Goal: Check status: Check status

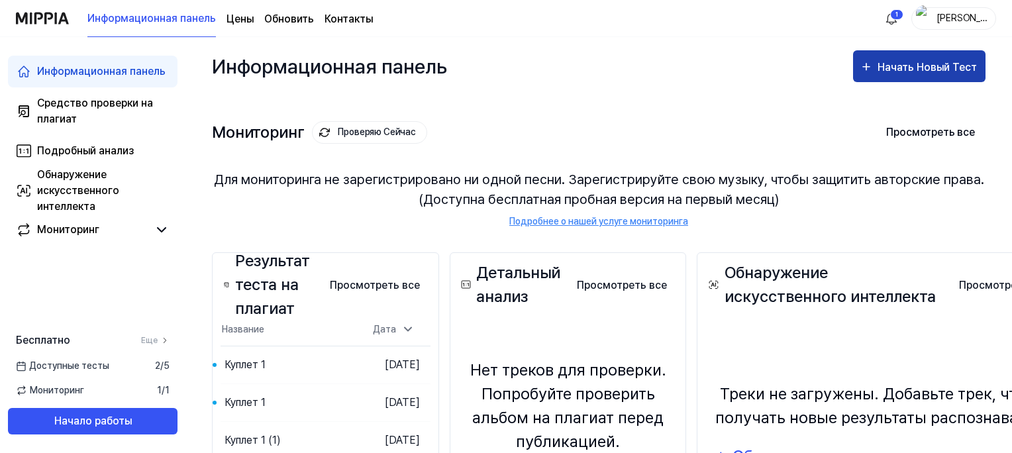
click at [923, 68] on div "Начать Новый Тест" at bounding box center [929, 67] width 102 height 17
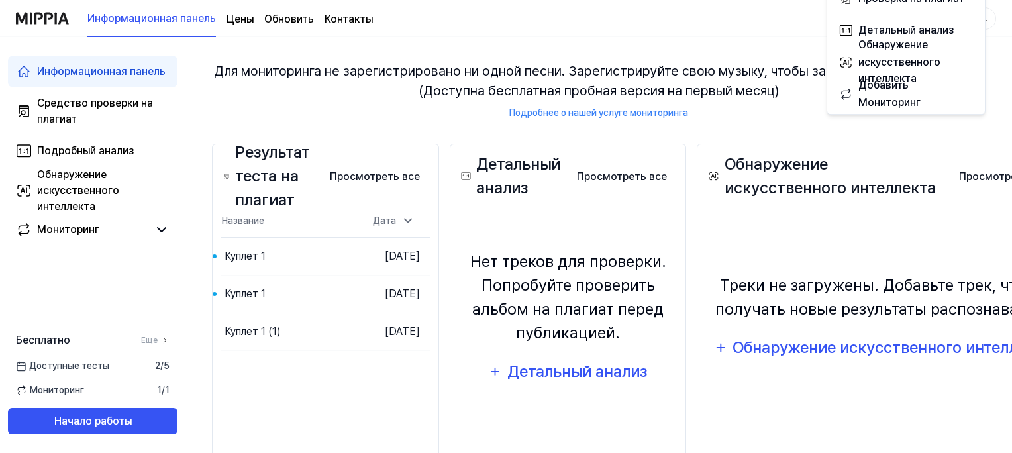
scroll to position [132, 0]
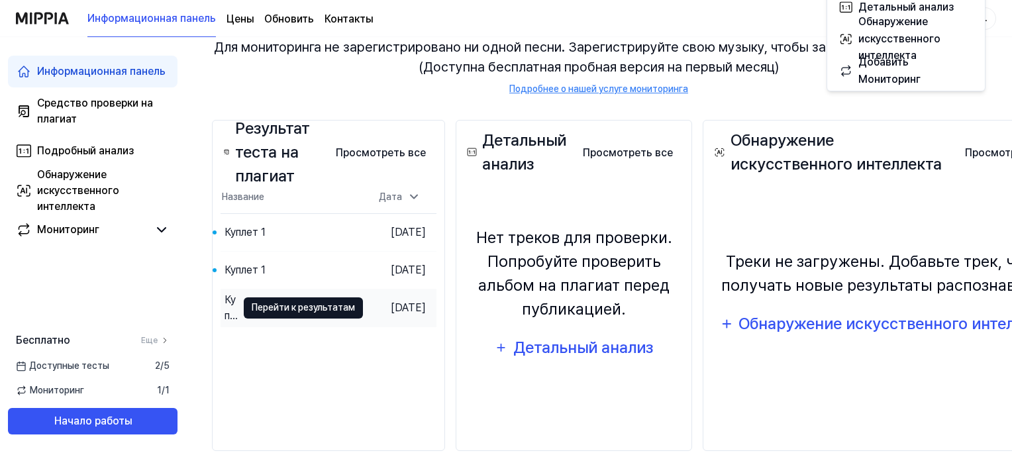
click at [332, 308] on button "Перейти к результатам" at bounding box center [303, 307] width 119 height 21
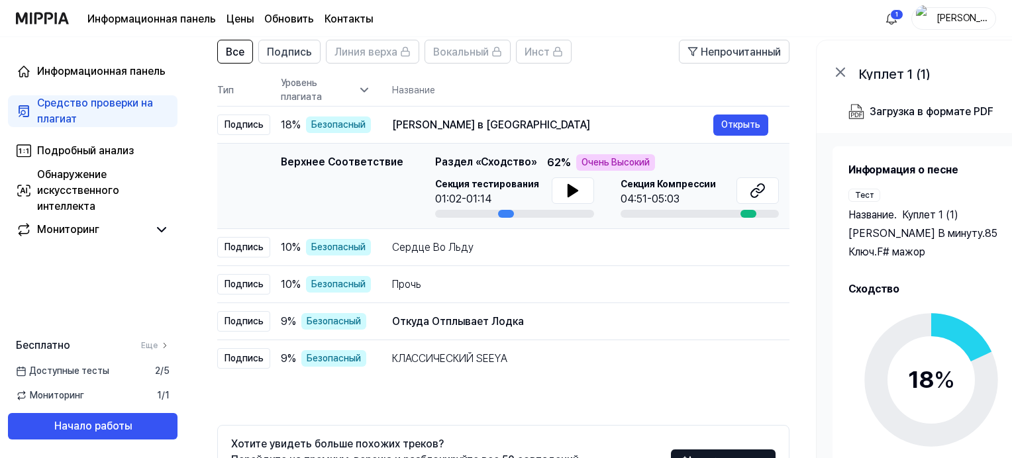
scroll to position [99, 0]
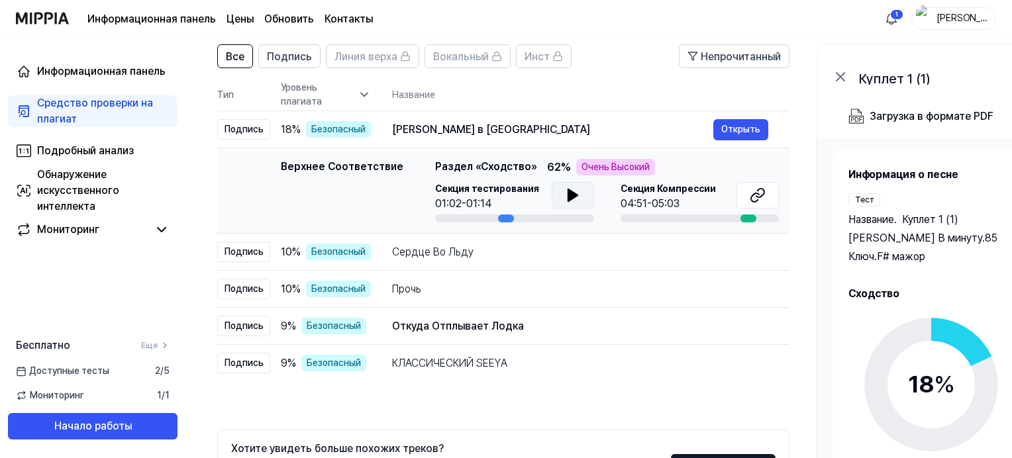
click at [568, 200] on icon at bounding box center [572, 195] width 9 height 12
click at [574, 193] on icon at bounding box center [575, 195] width 3 height 11
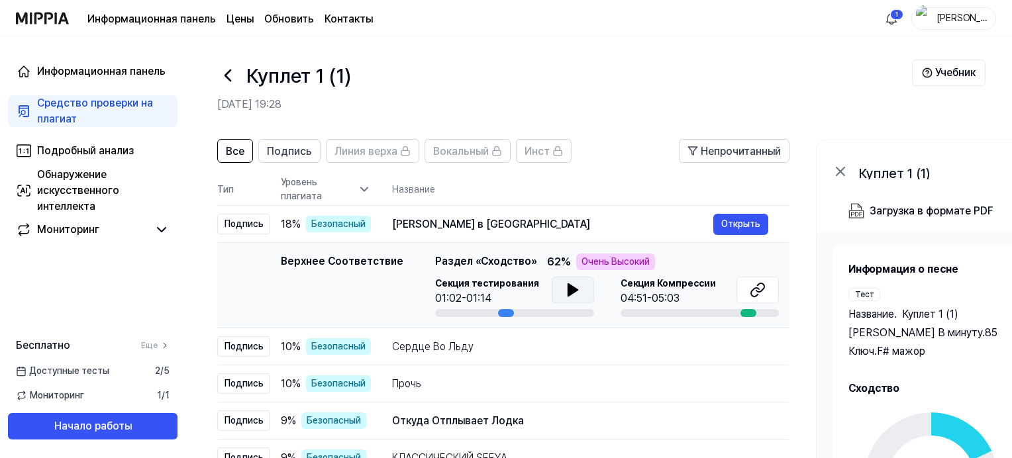
scroll to position [0, 0]
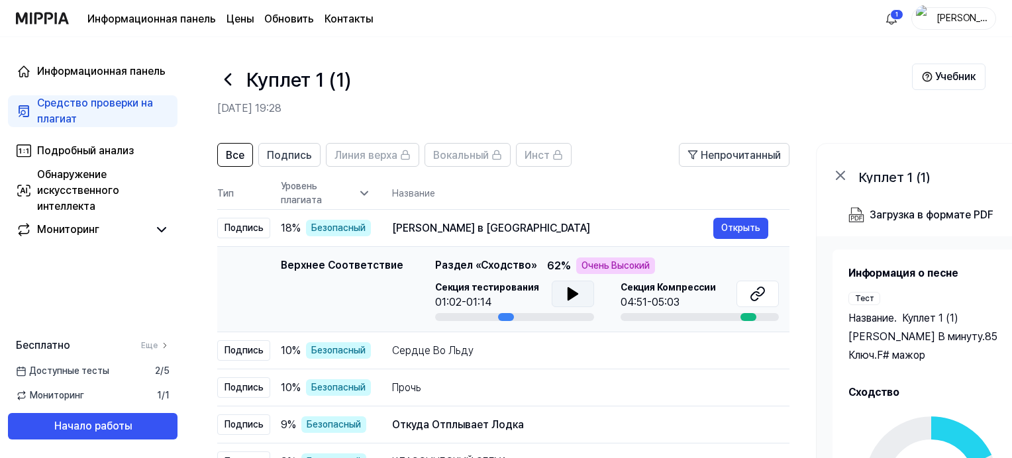
click at [225, 85] on icon at bounding box center [227, 79] width 21 height 21
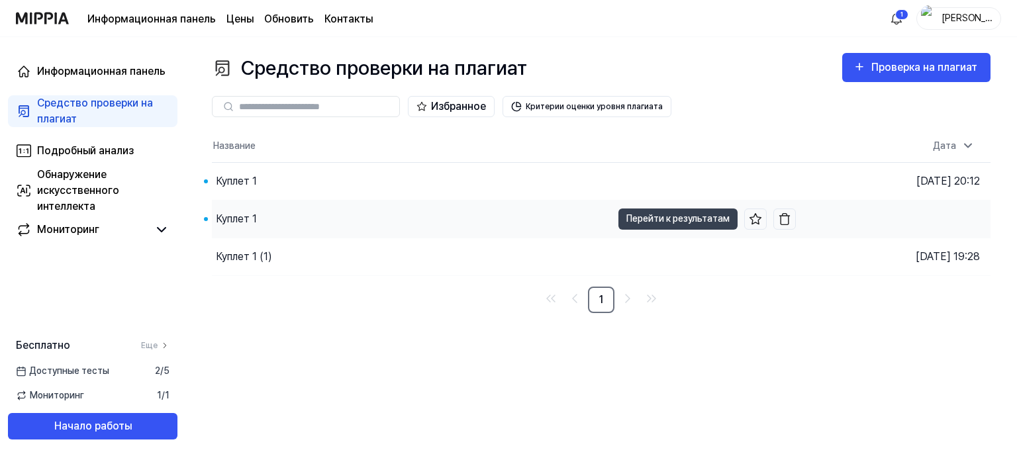
click at [252, 220] on div "Куплет 1" at bounding box center [236, 219] width 41 height 16
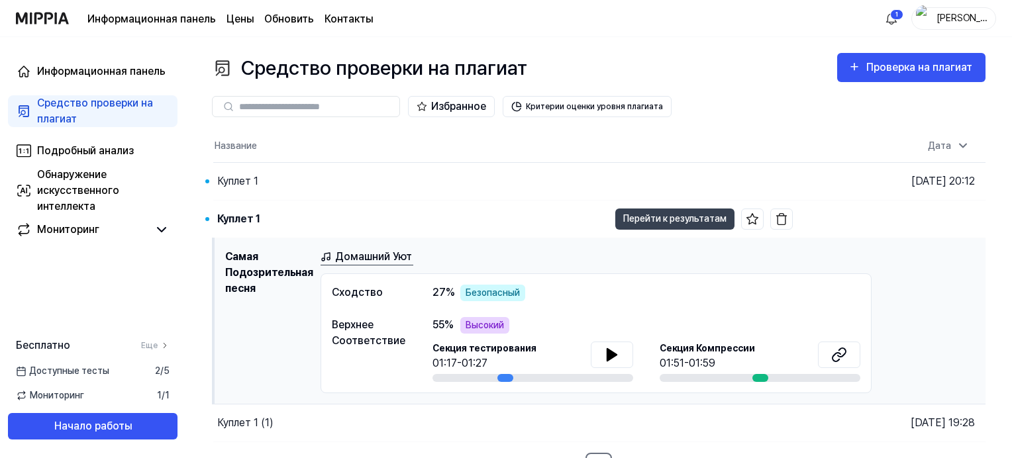
scroll to position [20, 0]
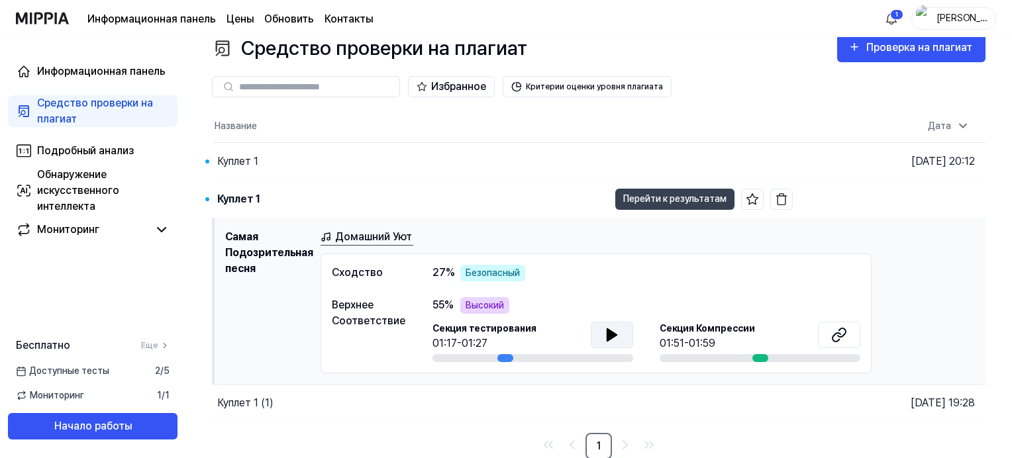
click at [595, 337] on button at bounding box center [612, 335] width 42 height 26
click at [609, 329] on icon at bounding box center [609, 334] width 3 height 11
click at [607, 334] on icon at bounding box center [611, 335] width 9 height 12
click at [611, 339] on icon at bounding box center [612, 335] width 16 height 16
click at [615, 334] on icon at bounding box center [611, 335] width 9 height 12
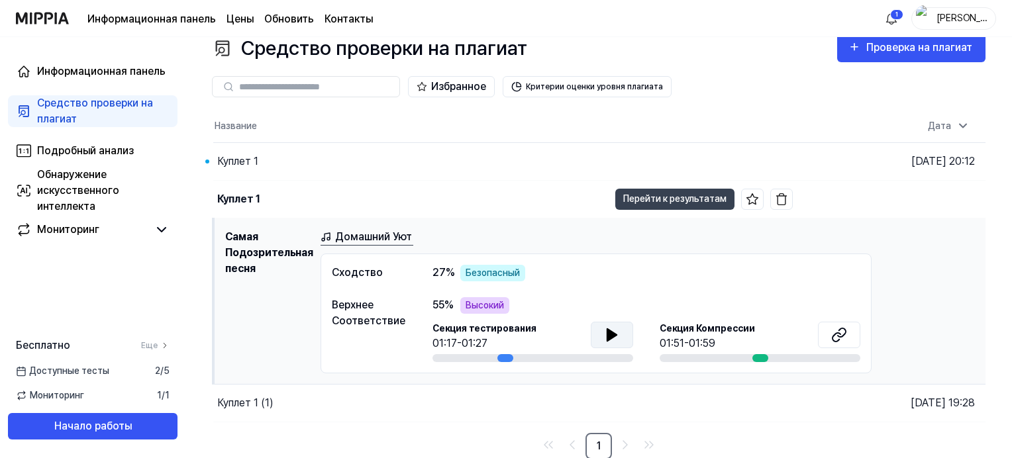
click at [611, 334] on icon at bounding box center [611, 335] width 9 height 12
click at [601, 446] on link "1" at bounding box center [598, 446] width 26 height 26
click at [609, 329] on icon at bounding box center [611, 335] width 9 height 12
click at [614, 337] on icon at bounding box center [614, 334] width 3 height 11
click at [848, 343] on button at bounding box center [839, 335] width 42 height 26
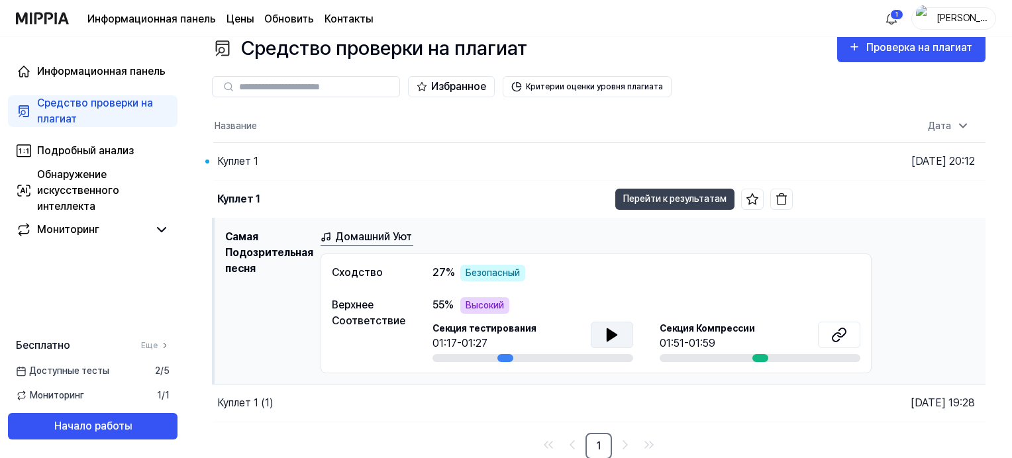
click at [487, 272] on div "Безопасный" at bounding box center [492, 273] width 65 height 17
click at [623, 85] on button "Критерии оценки уровня плагиата" at bounding box center [587, 86] width 169 height 21
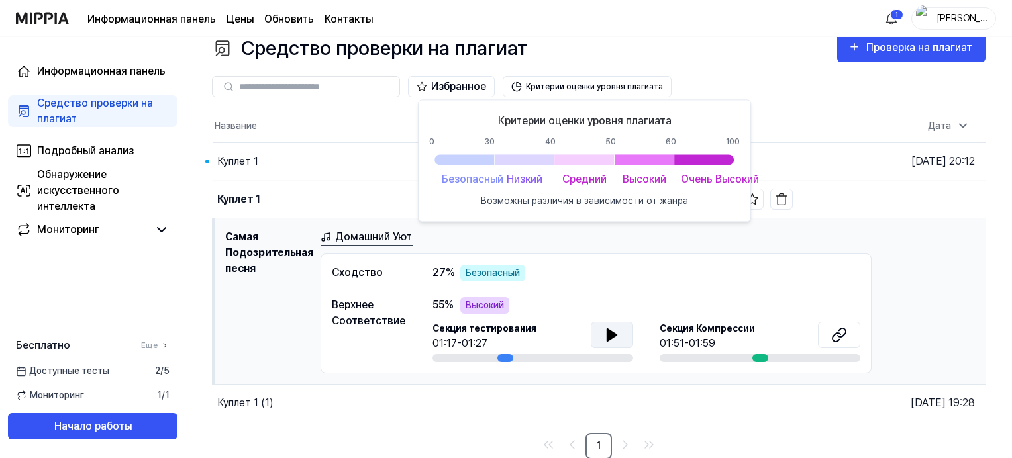
click at [688, 87] on div "Избранное Критерии оценки уровня плагиата" at bounding box center [599, 86] width 774 height 21
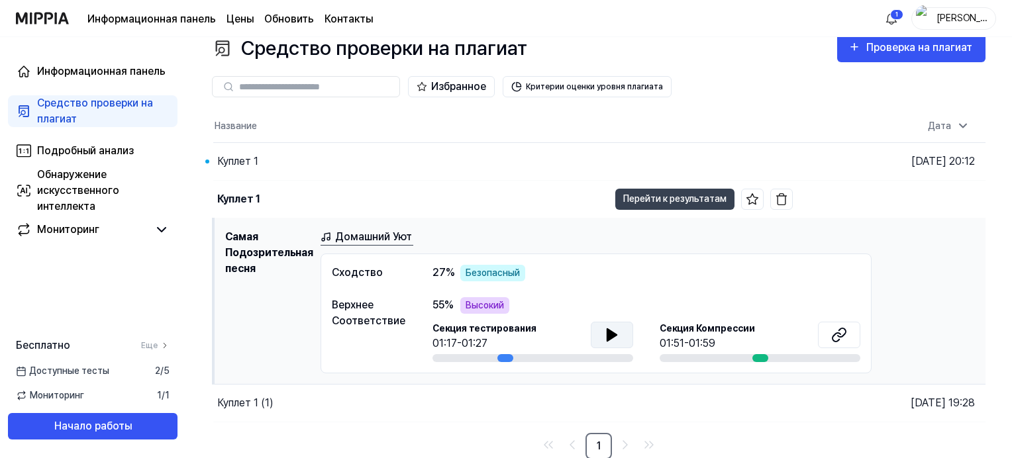
click at [601, 328] on button at bounding box center [612, 335] width 42 height 26
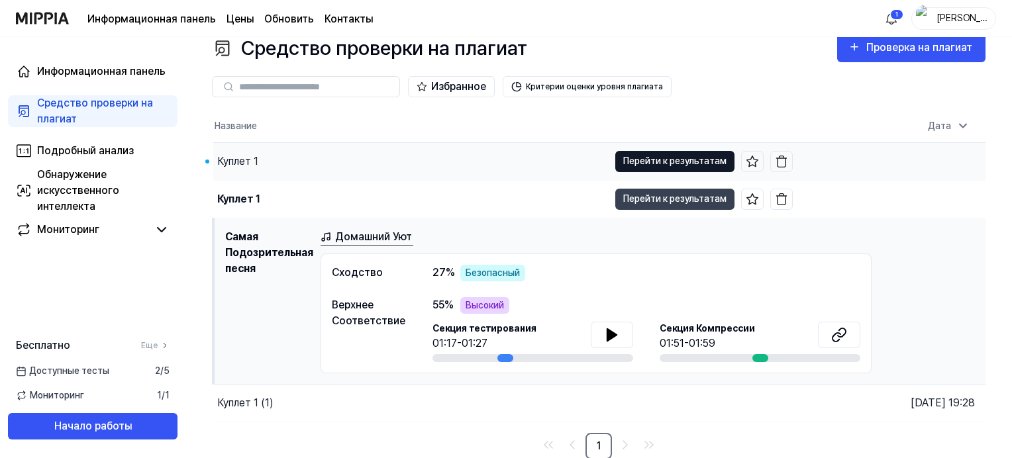
click at [633, 160] on button "Перейти к результатам" at bounding box center [674, 161] width 119 height 21
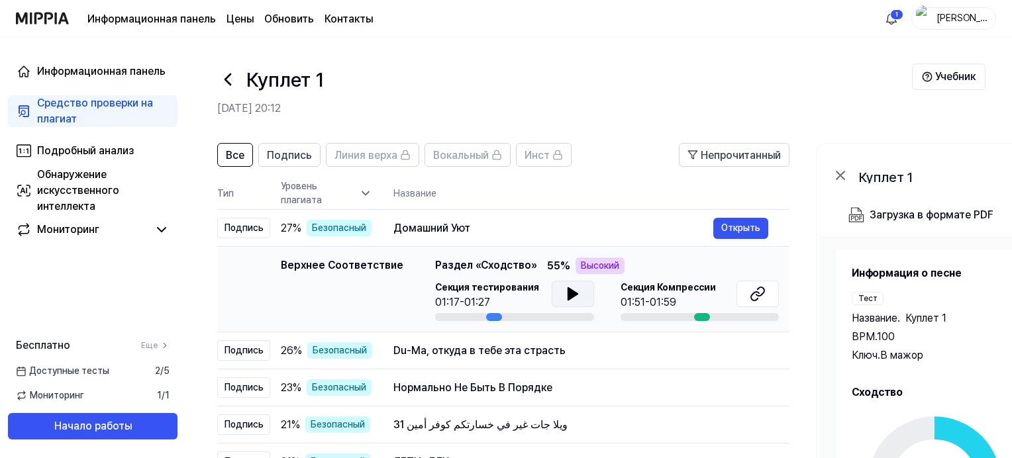
click at [568, 297] on icon at bounding box center [572, 294] width 9 height 12
click at [569, 297] on icon at bounding box center [570, 294] width 3 height 11
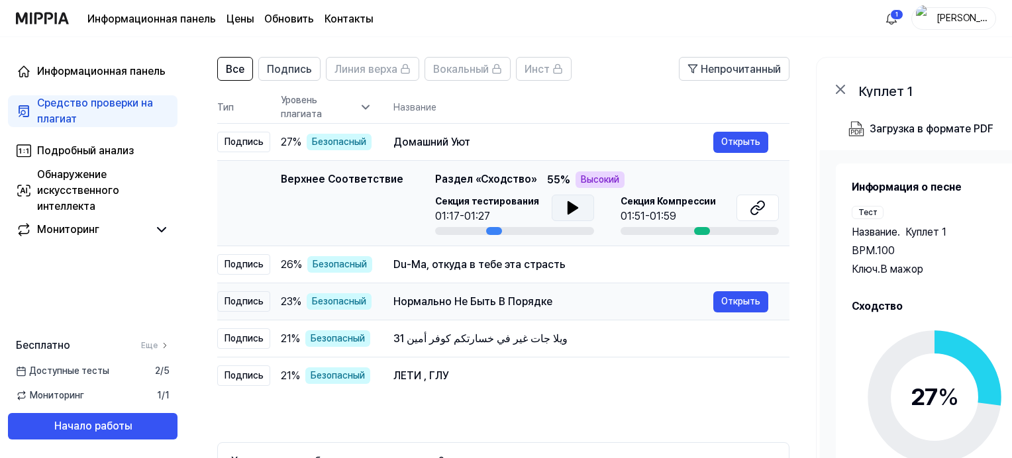
scroll to position [88, 0]
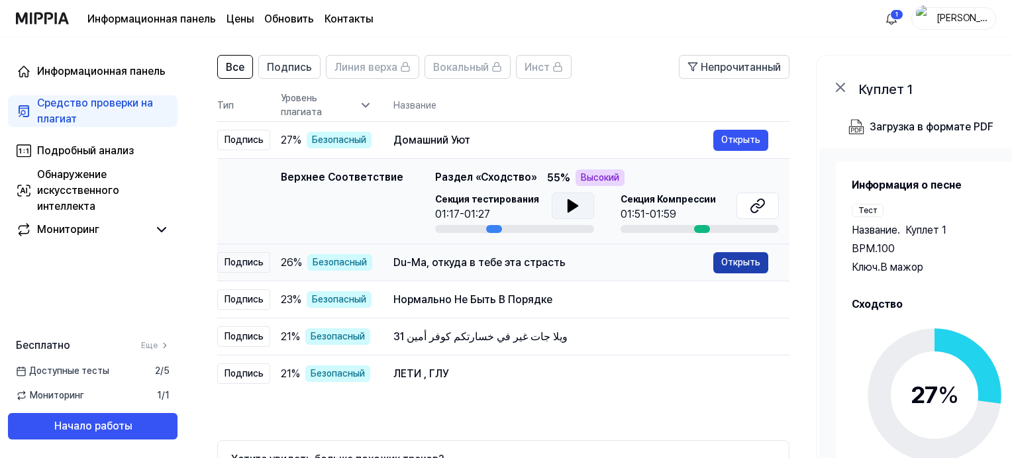
click at [732, 259] on button "Открыть" at bounding box center [740, 262] width 55 height 21
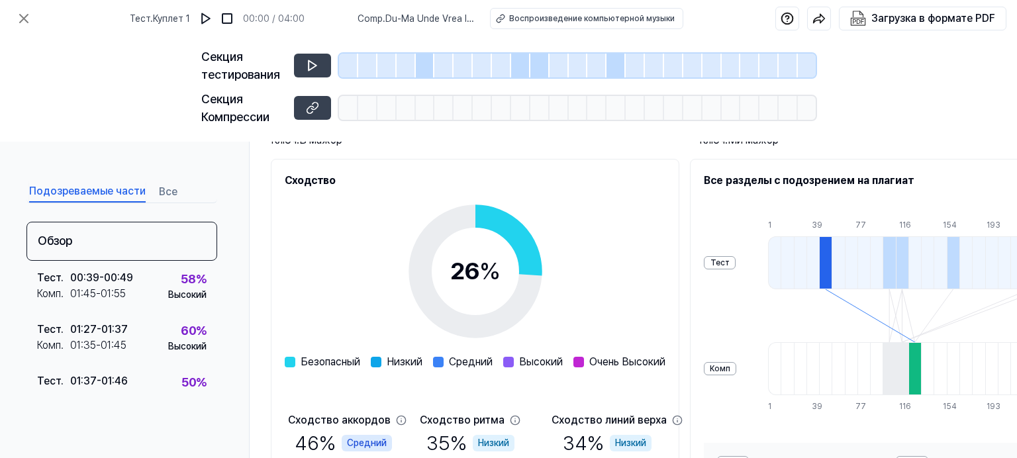
scroll to position [132, 0]
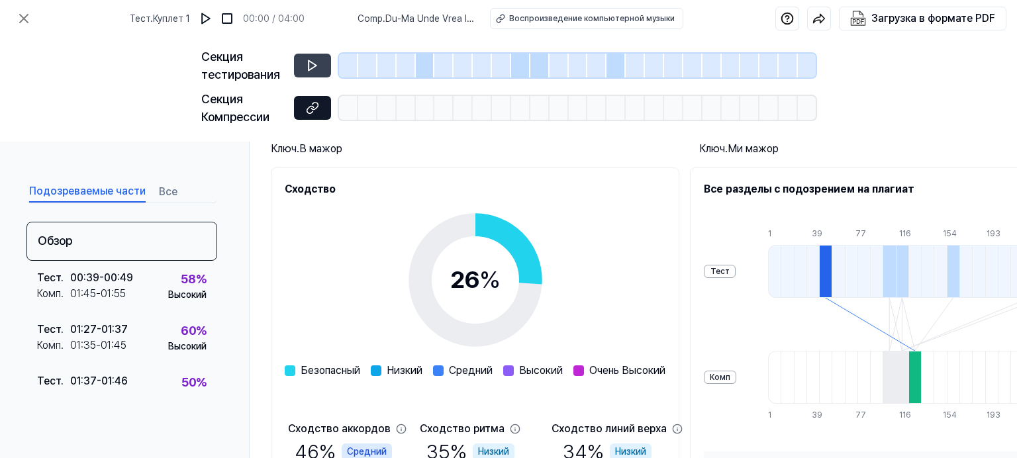
click at [313, 107] on icon at bounding box center [310, 109] width 7 height 7
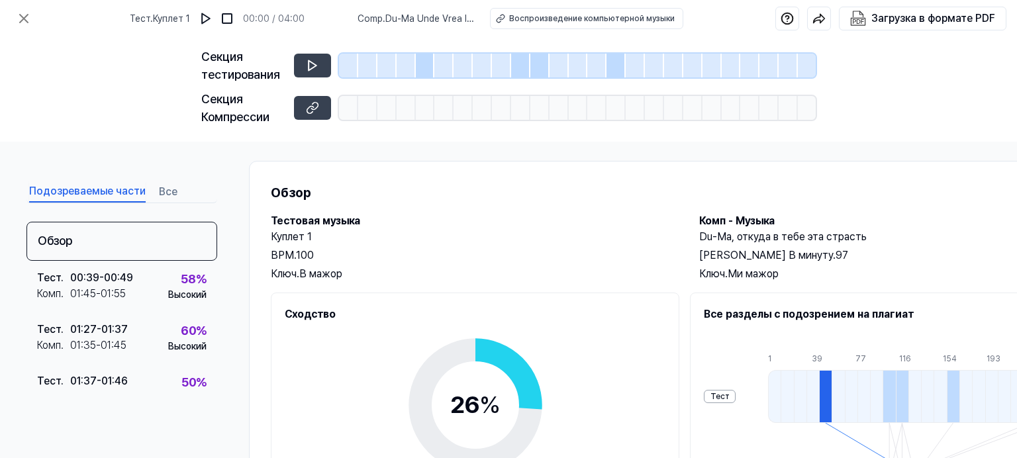
scroll to position [0, 0]
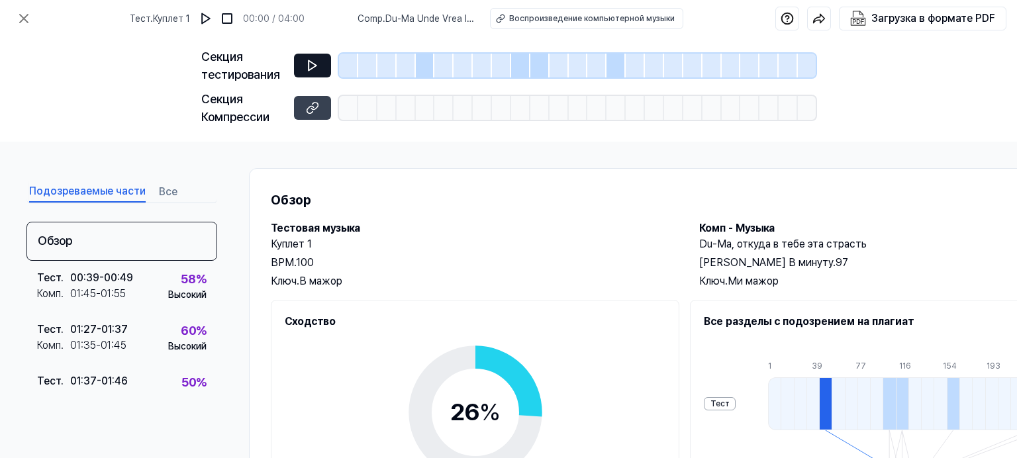
click at [313, 64] on icon at bounding box center [312, 65] width 13 height 13
click at [312, 69] on icon at bounding box center [313, 66] width 8 height 10
click at [309, 110] on icon at bounding box center [312, 107] width 13 height 13
click at [213, 17] on img at bounding box center [205, 18] width 13 height 13
click at [213, 17] on img at bounding box center [206, 18] width 13 height 13
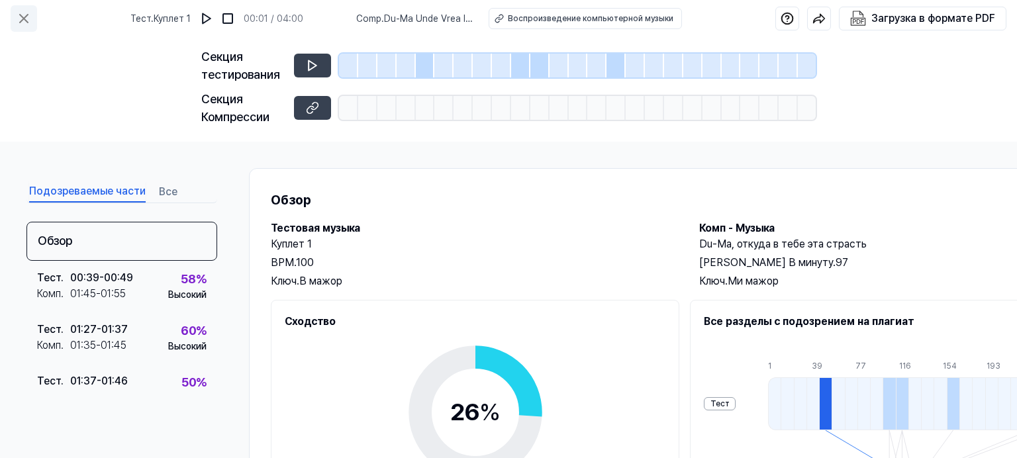
click at [22, 15] on icon at bounding box center [24, 19] width 16 height 16
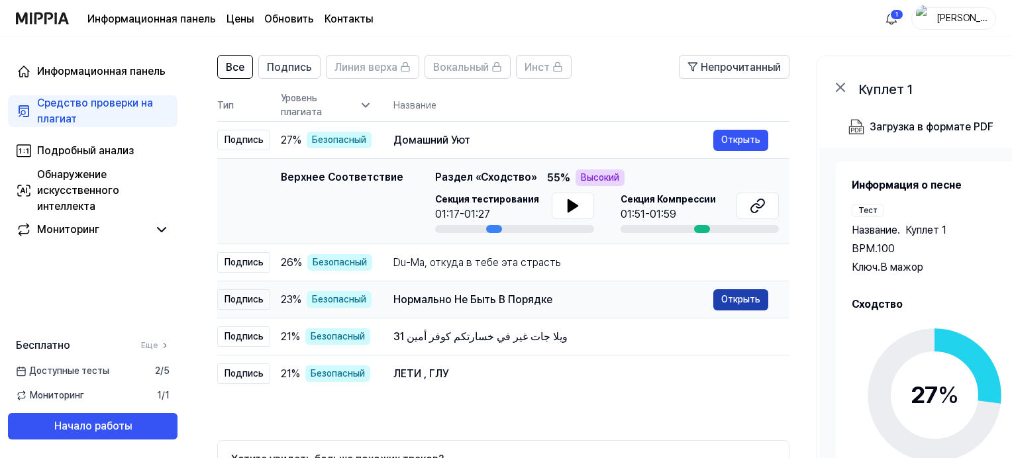
click at [731, 297] on button "Открыть" at bounding box center [740, 299] width 55 height 21
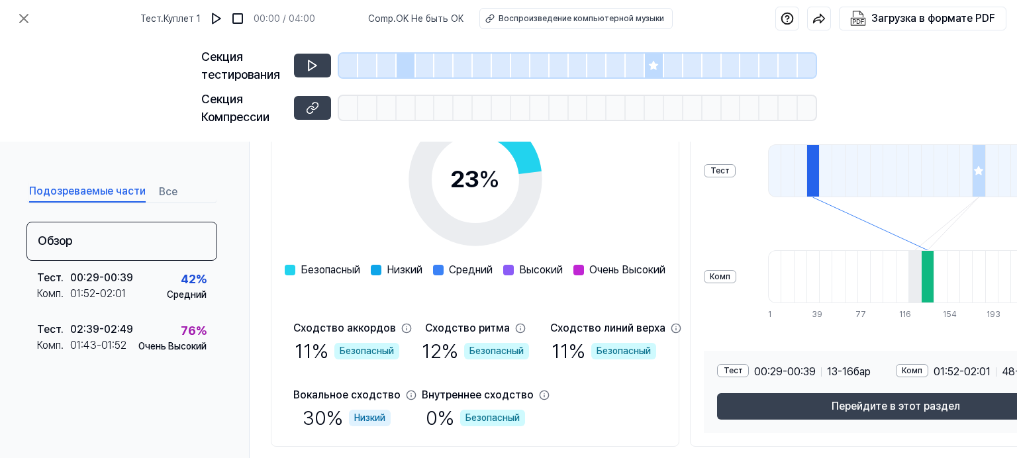
scroll to position [230, 0]
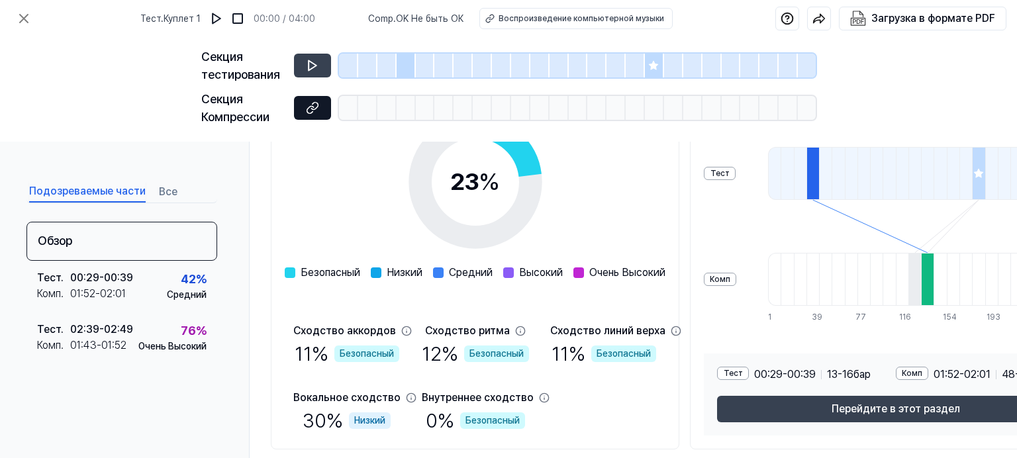
click at [306, 106] on icon at bounding box center [312, 107] width 13 height 13
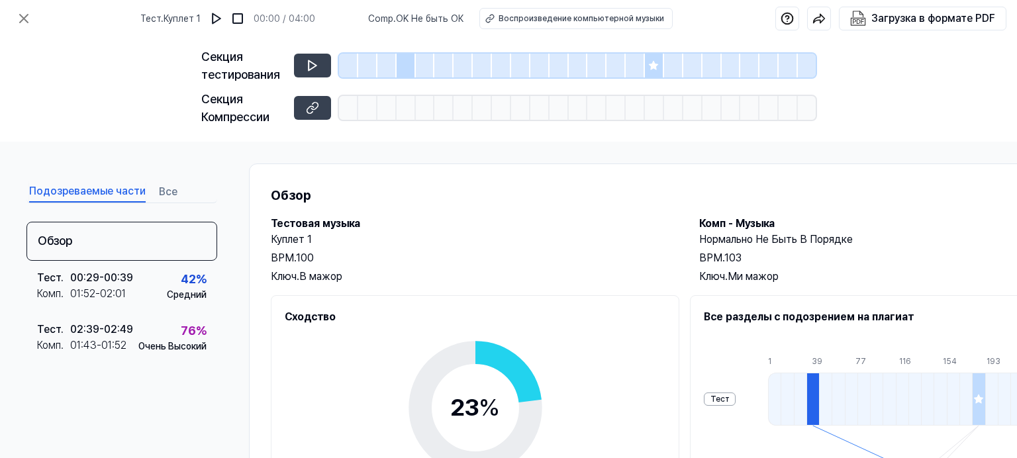
scroll to position [0, 0]
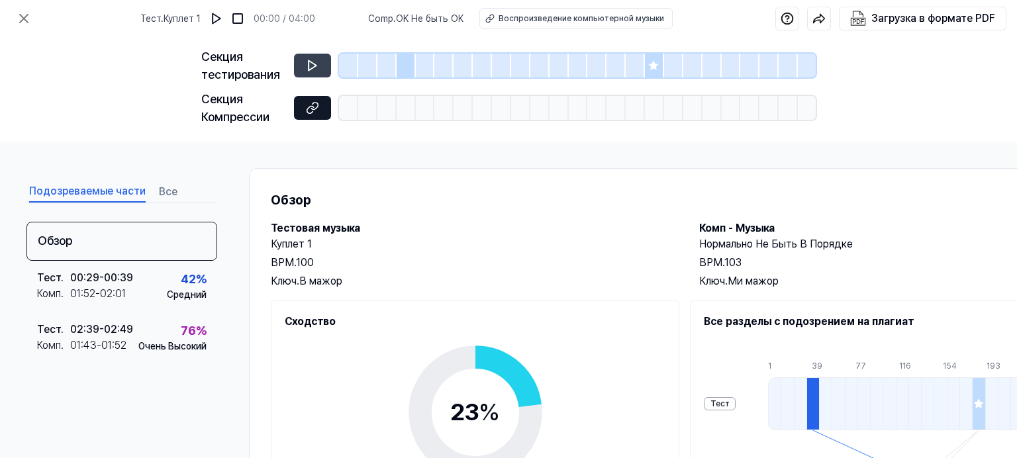
click at [318, 111] on icon at bounding box center [312, 107] width 13 height 13
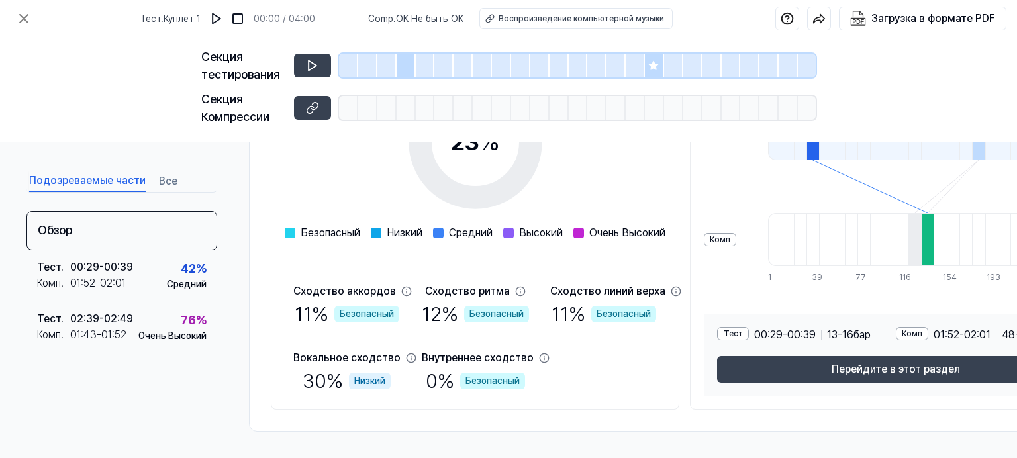
scroll to position [275, 0]
click at [25, 17] on icon at bounding box center [24, 19] width 8 height 8
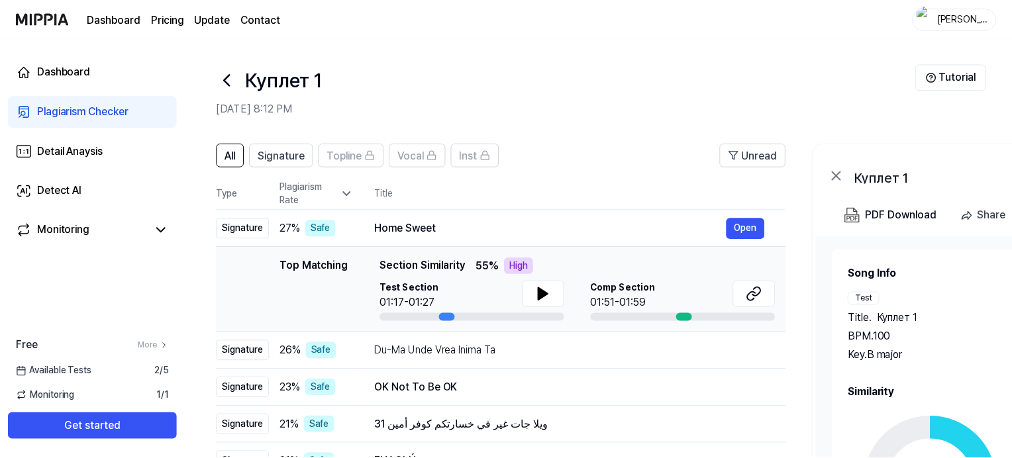
scroll to position [88, 0]
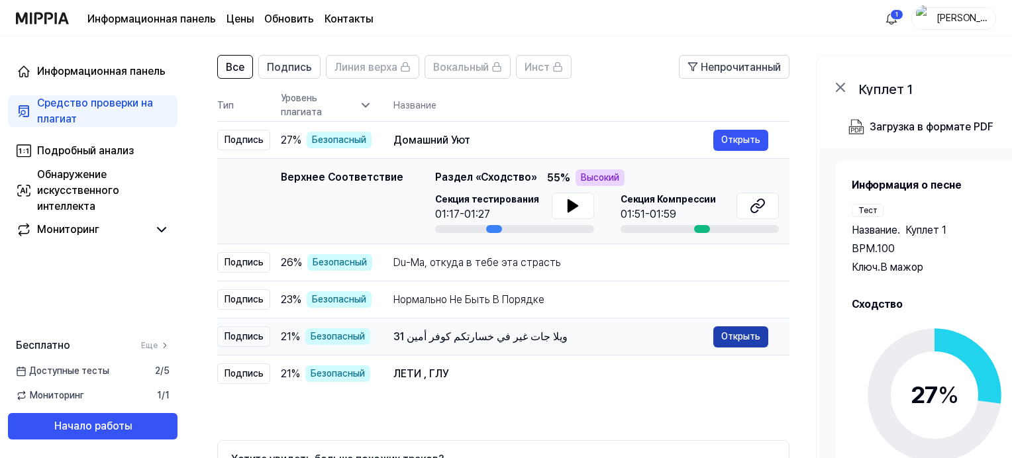
click at [738, 335] on button "Открыть" at bounding box center [740, 337] width 55 height 21
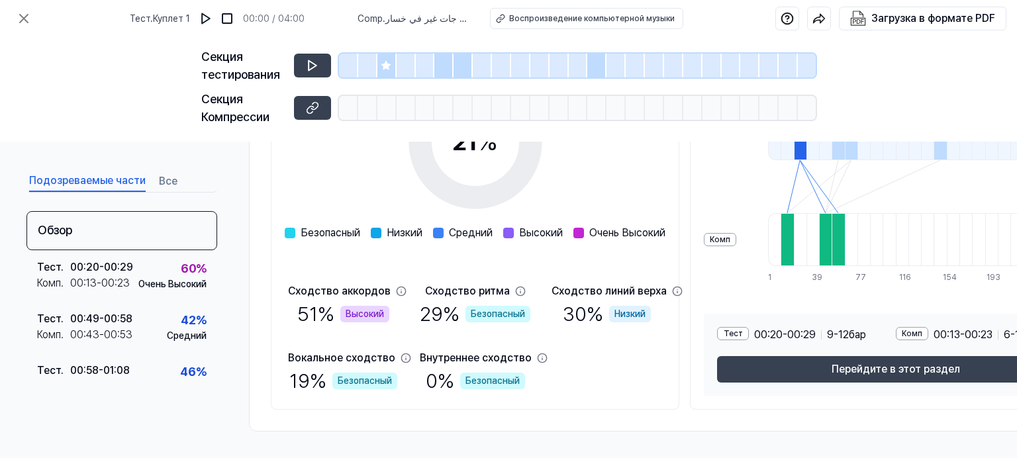
scroll to position [275, 0]
click at [21, 19] on icon at bounding box center [24, 19] width 16 height 16
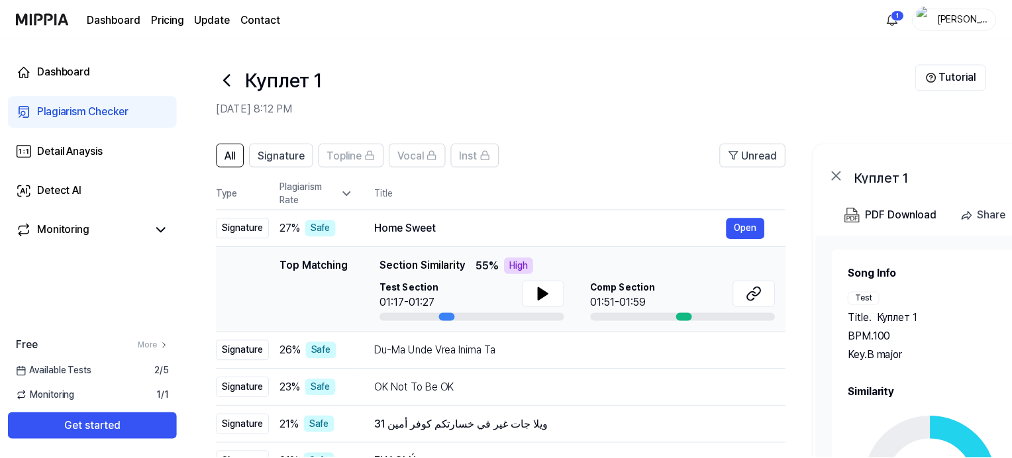
scroll to position [88, 0]
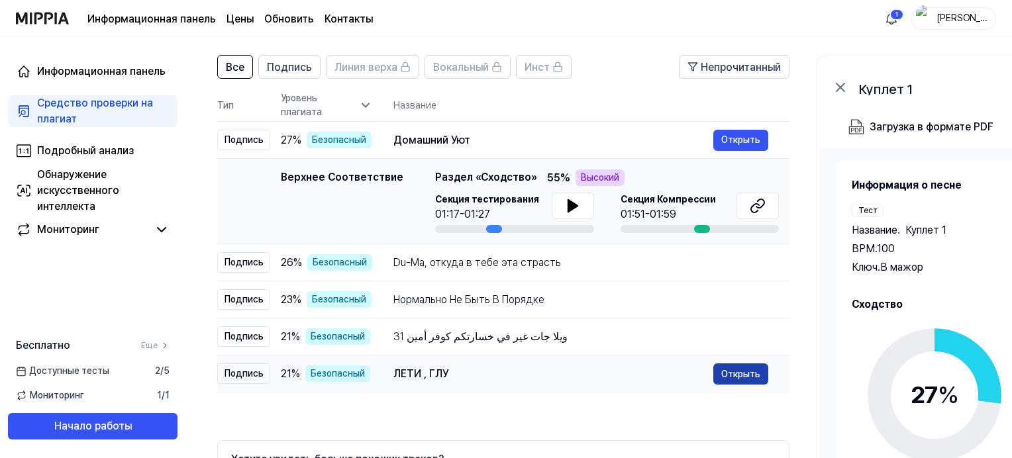
click at [726, 376] on button "Открыть" at bounding box center [740, 374] width 55 height 21
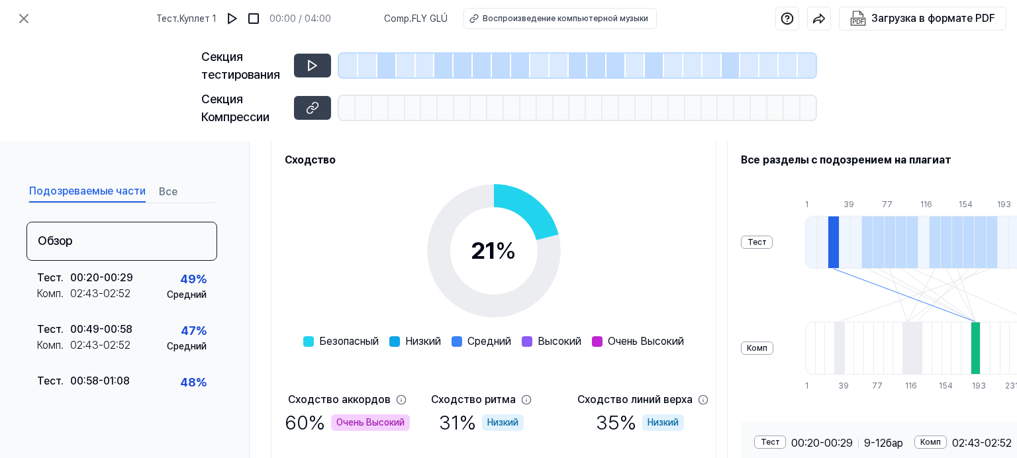
scroll to position [186, 0]
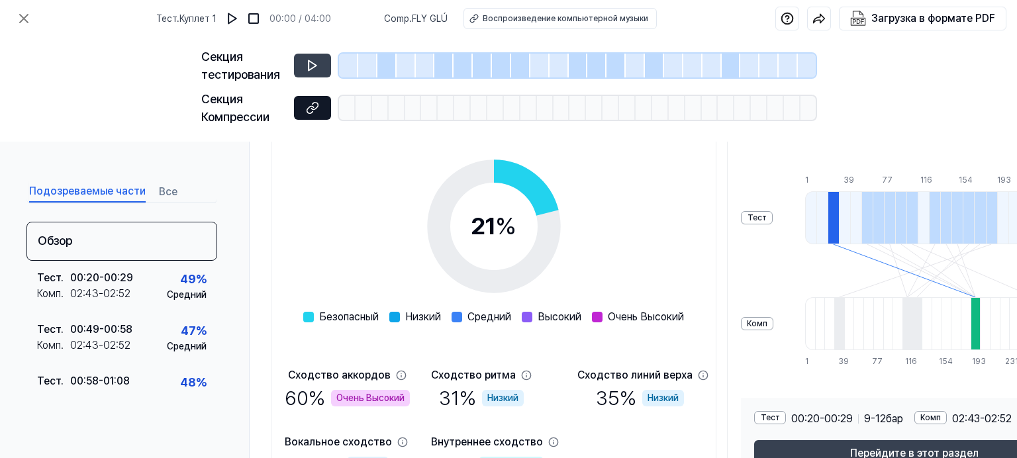
click at [308, 105] on icon at bounding box center [312, 107] width 13 height 13
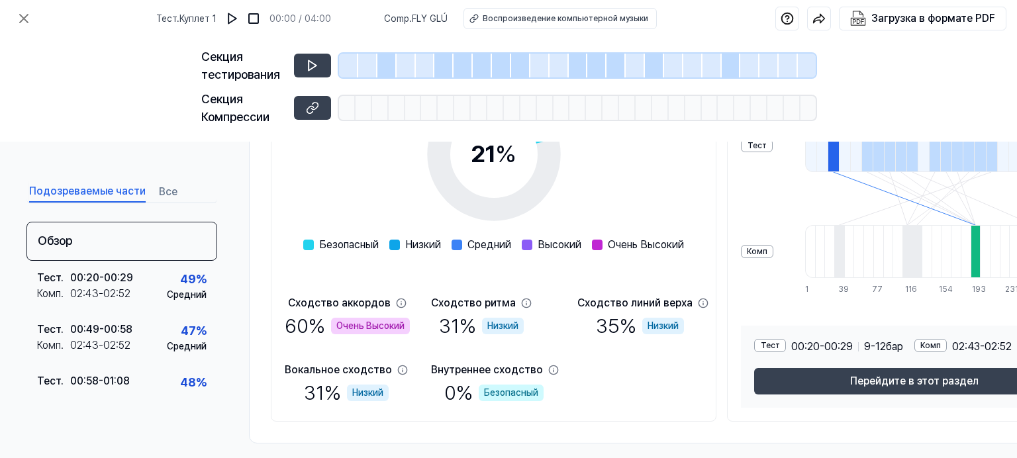
scroll to position [275, 0]
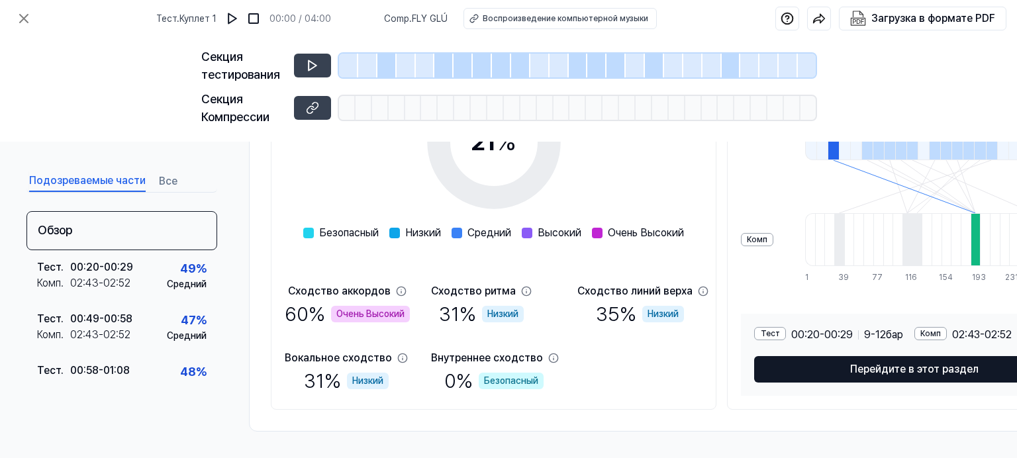
click at [862, 362] on button "Перейдите в этот раздел" at bounding box center [914, 369] width 320 height 26
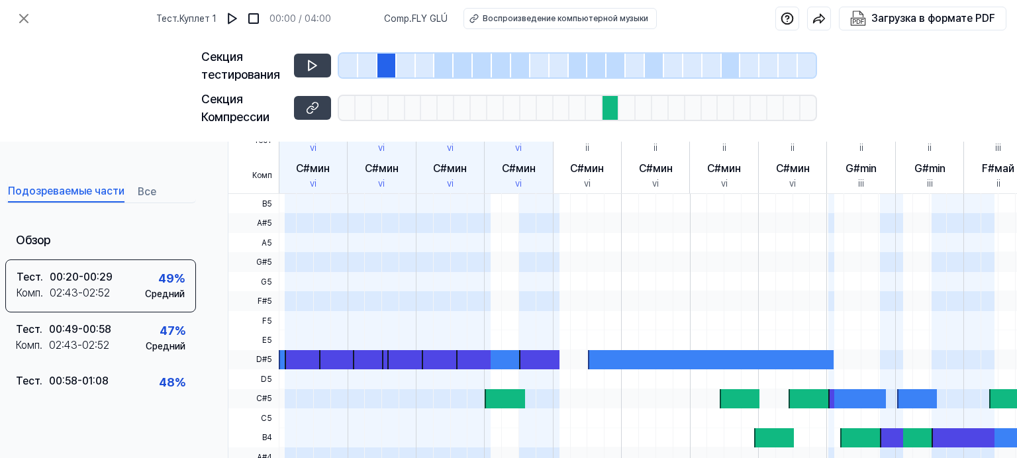
scroll to position [342, 58]
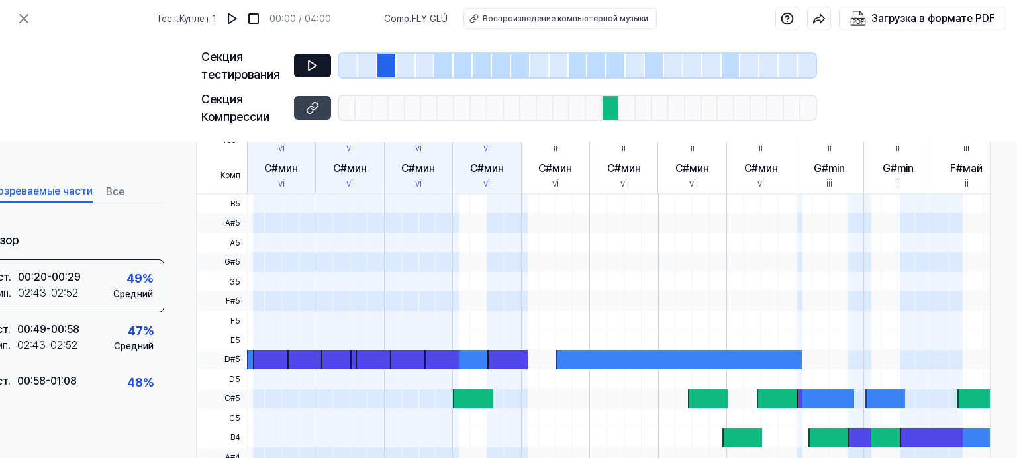
click at [310, 68] on icon at bounding box center [312, 65] width 13 height 13
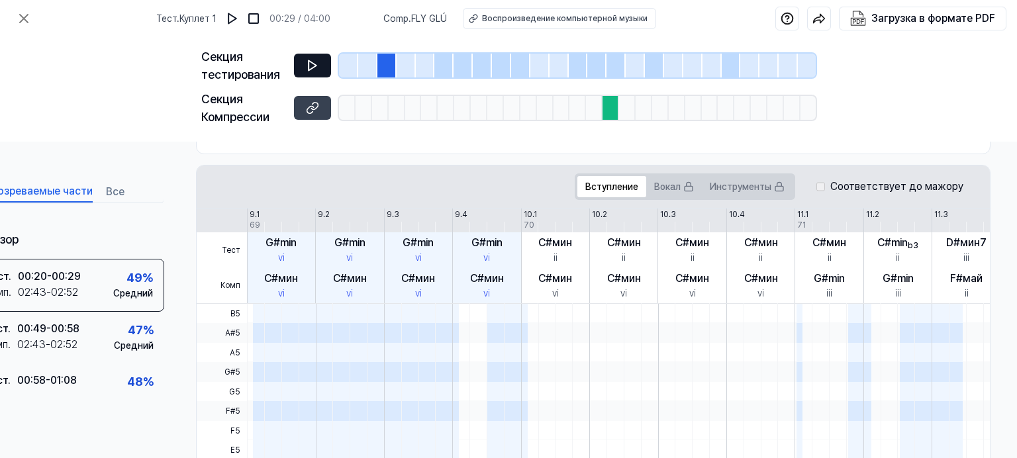
scroll to position [0, 0]
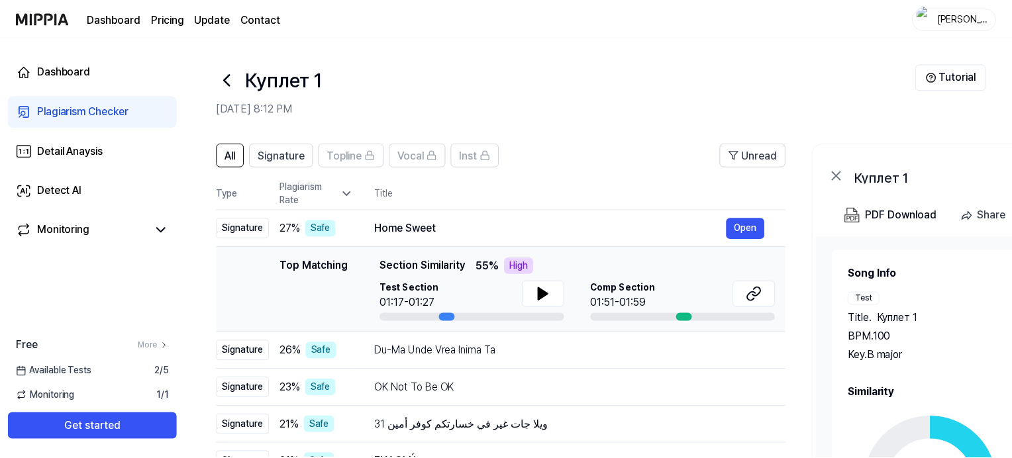
scroll to position [88, 0]
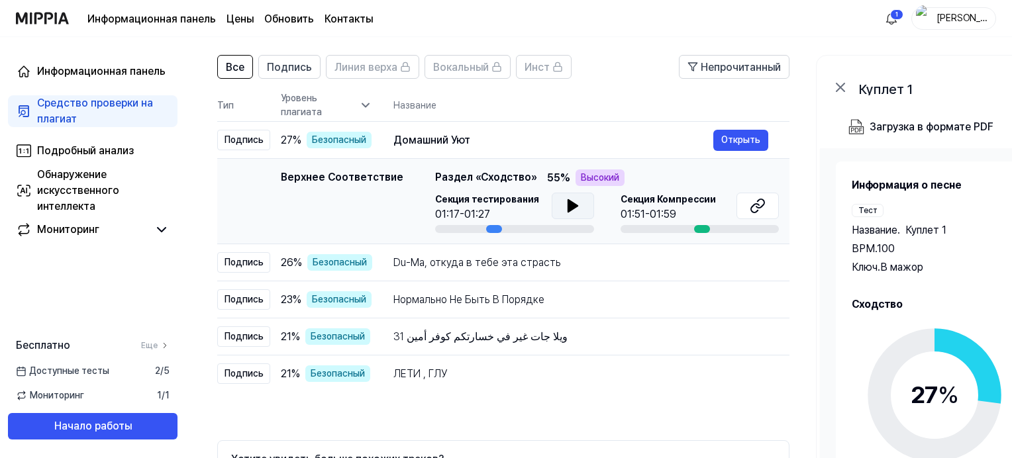
click at [568, 207] on icon at bounding box center [572, 206] width 9 height 12
click at [569, 207] on icon at bounding box center [570, 206] width 3 height 11
click at [754, 207] on icon at bounding box center [758, 206] width 16 height 16
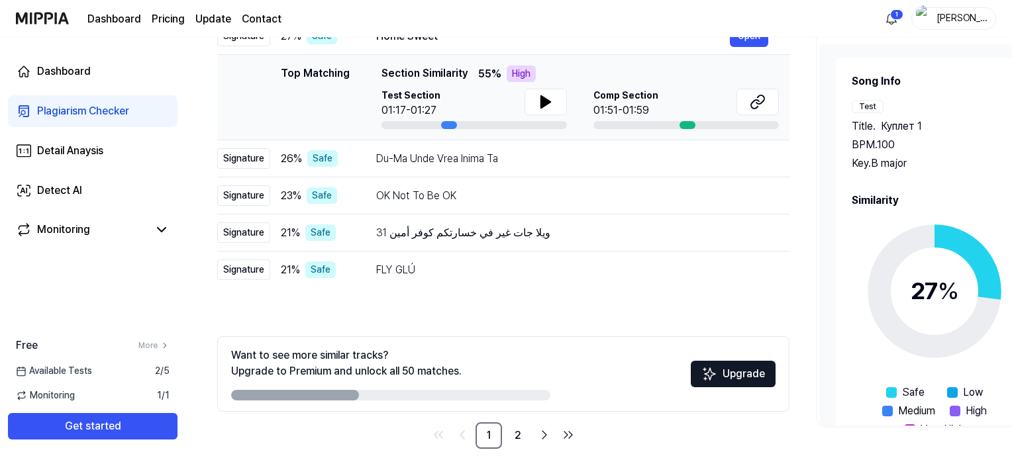
scroll to position [165, 0]
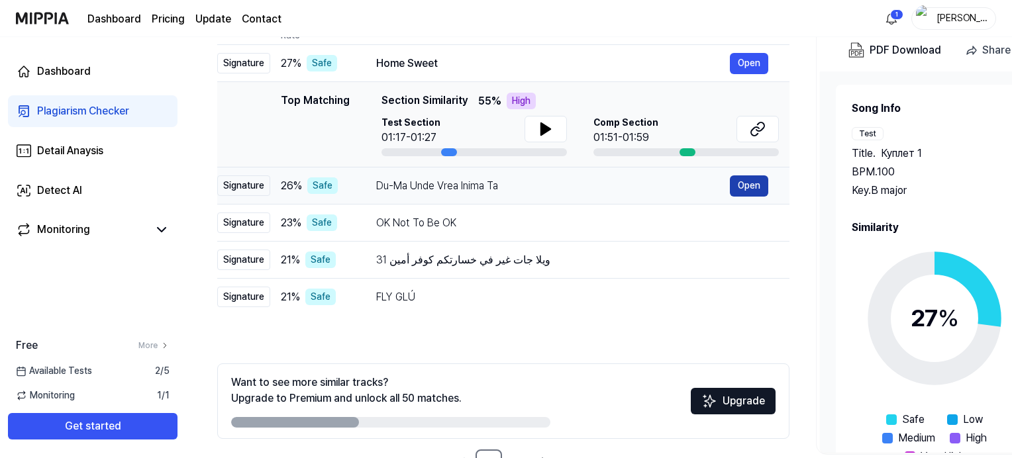
click at [753, 181] on button "Open" at bounding box center [749, 186] width 38 height 21
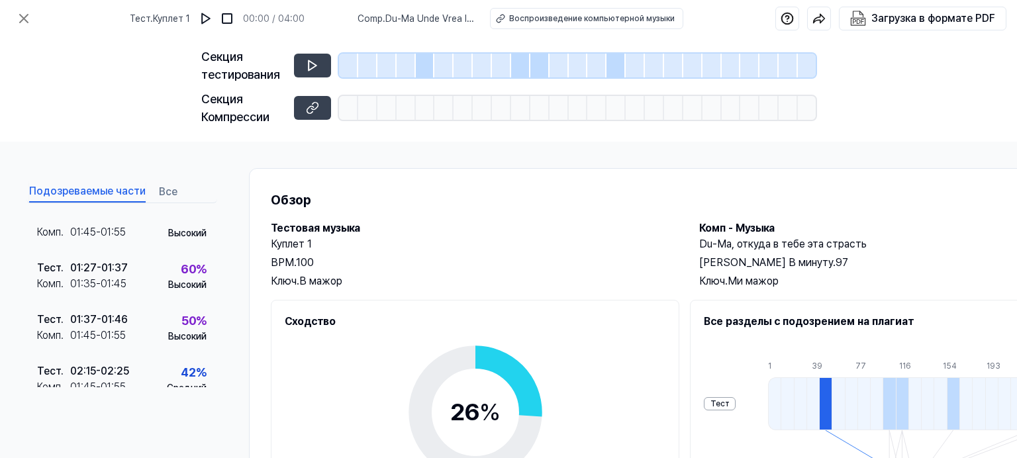
scroll to position [85, 0]
